Goal: Check status: Check status

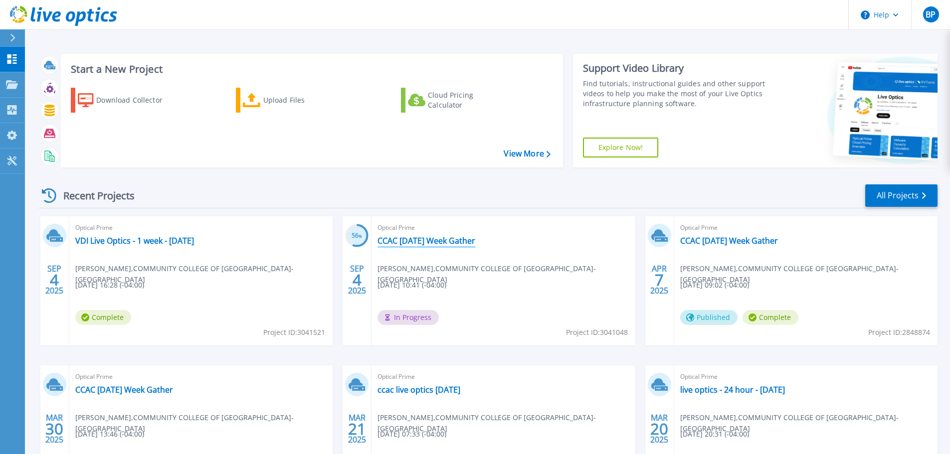
click at [405, 239] on link "CCAC 9-4-25 Week Gather" at bounding box center [426, 241] width 98 height 10
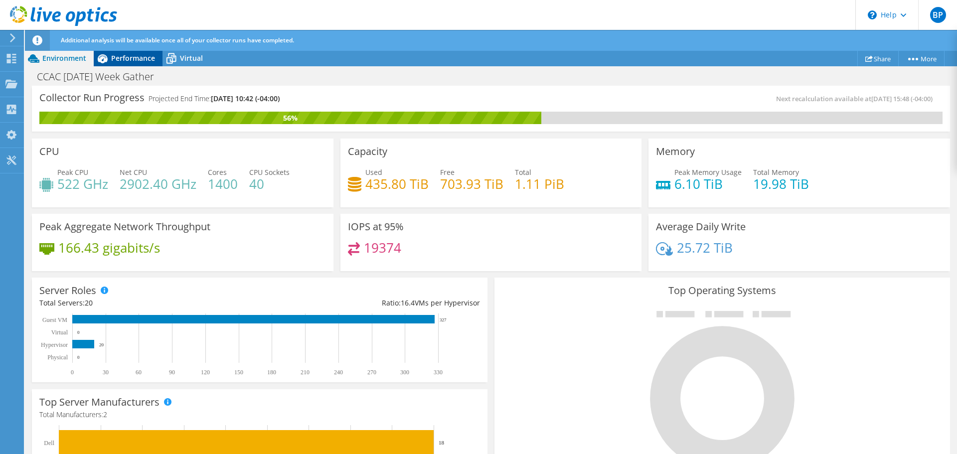
click at [136, 62] on span "Performance" at bounding box center [133, 57] width 44 height 9
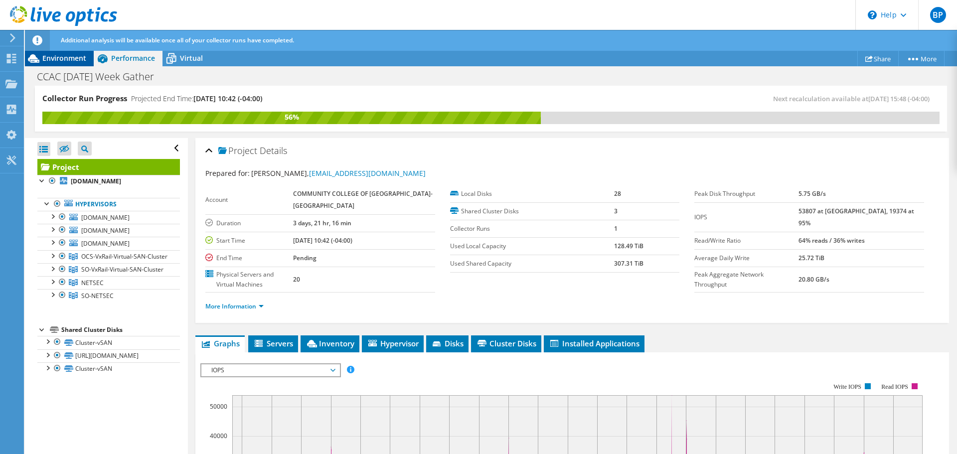
click at [54, 58] on span "Environment" at bounding box center [64, 57] width 44 height 9
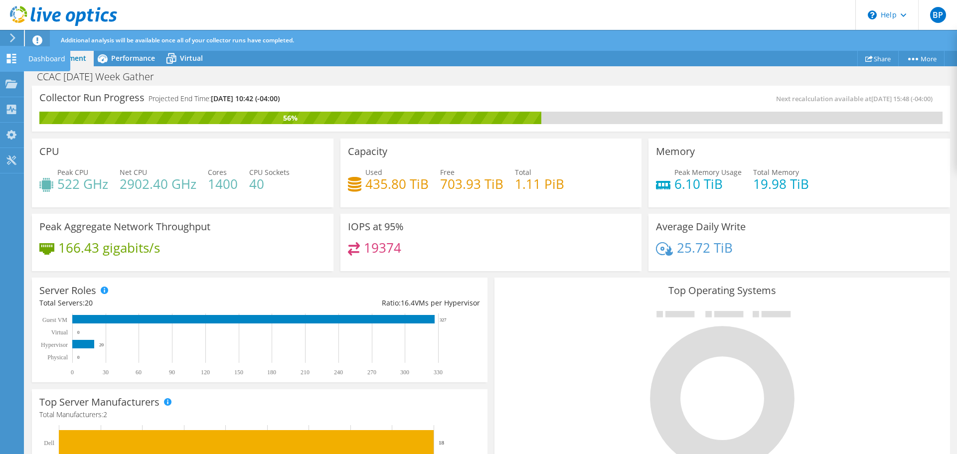
click at [41, 59] on div "Dashboard" at bounding box center [46, 58] width 47 height 25
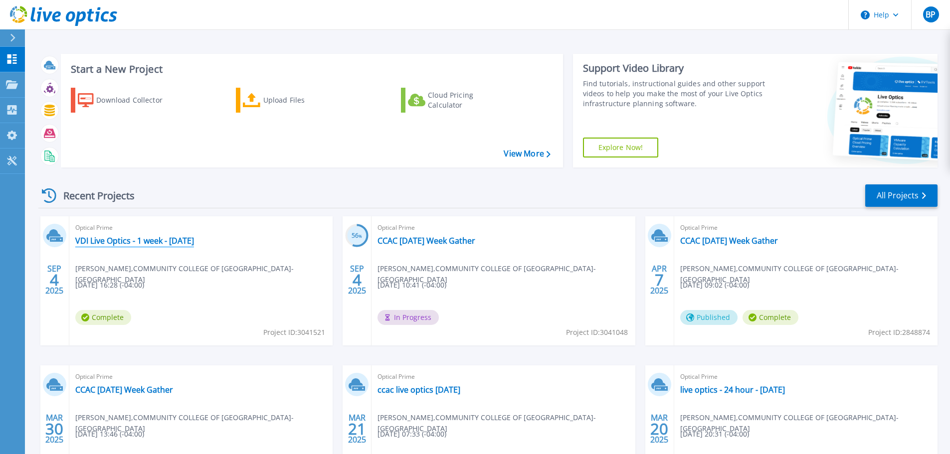
click at [143, 241] on link "VDI Live Optics - 1 week - 9-4-25" at bounding box center [134, 241] width 119 height 10
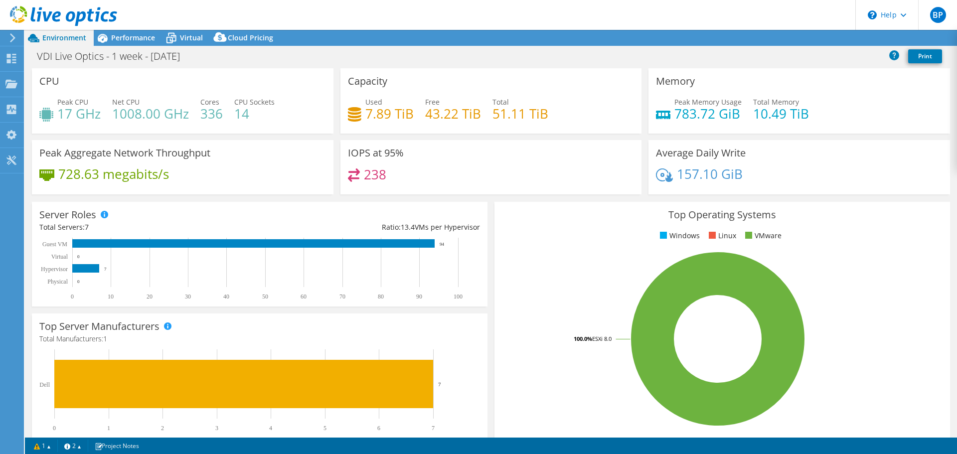
select select "USD"
click at [110, 34] on icon at bounding box center [102, 37] width 17 height 17
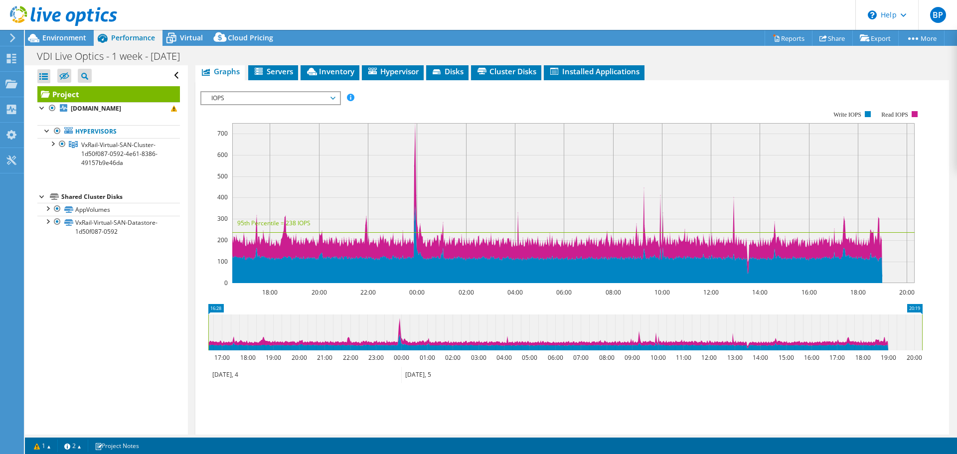
scroll to position [50, 0]
